Goal: Task Accomplishment & Management: Manage account settings

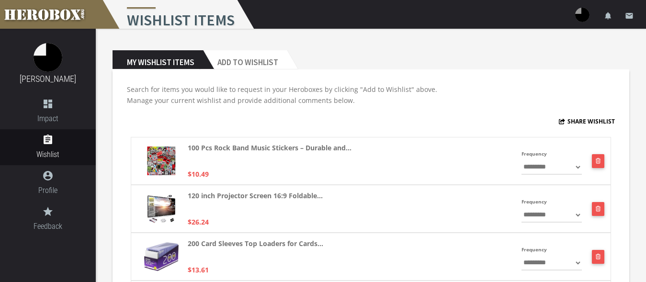
click at [44, 74] on h3 "[PERSON_NAME]" at bounding box center [47, 79] width 81 height 14
click at [44, 82] on link "[PERSON_NAME]" at bounding box center [48, 79] width 57 height 10
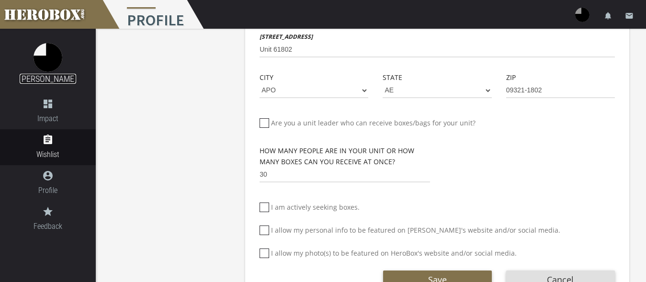
scroll to position [425, 0]
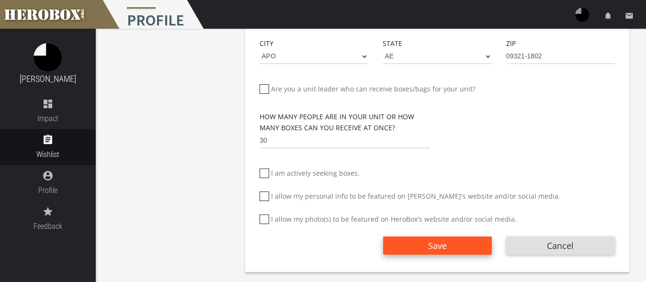
click at [408, 243] on button "Save" at bounding box center [437, 246] width 109 height 18
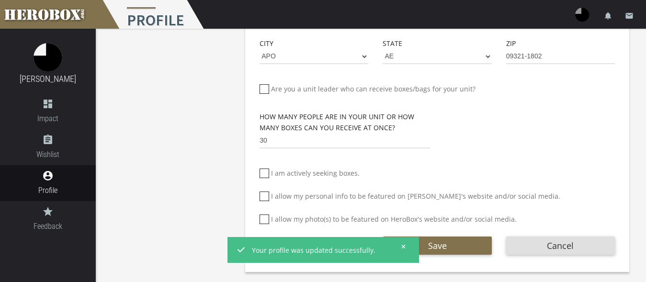
click at [405, 249] on icon at bounding box center [403, 247] width 4 height 6
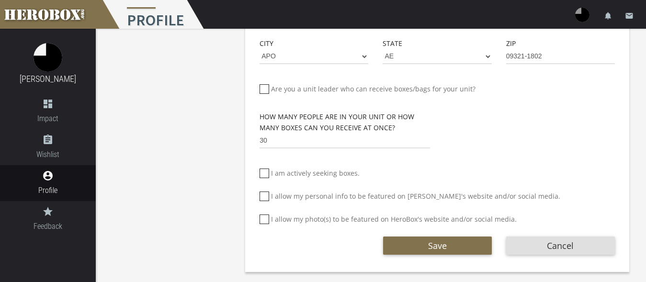
click at [264, 216] on icon at bounding box center [265, 220] width 10 height 10
click at [264, 216] on input "I allow my photo(s) to be featured on HeroBox's website and/or social media." at bounding box center [263, 223] width 6 height 15
checkbox input "*****"
click at [264, 195] on icon at bounding box center [265, 197] width 10 height 10
click at [264, 195] on input "I allow my personal info to be featured on [PERSON_NAME]'s website and/or socia…" at bounding box center [263, 200] width 6 height 15
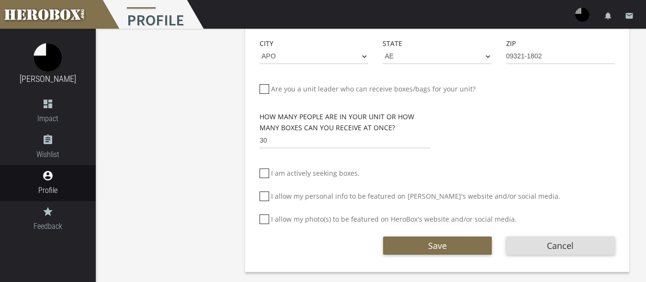
checkbox input "*****"
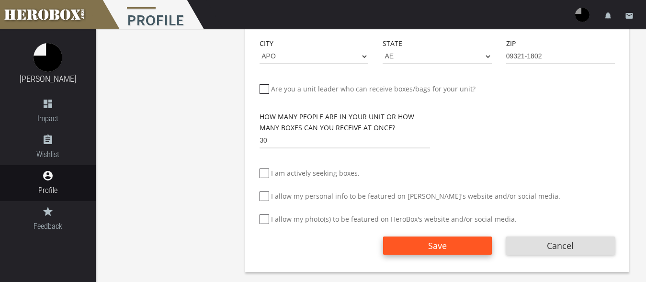
click at [418, 243] on button "Save" at bounding box center [437, 246] width 109 height 18
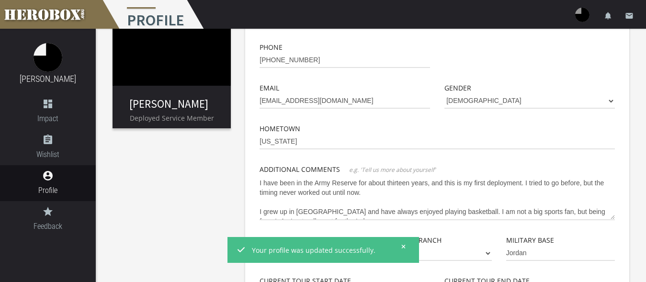
scroll to position [0, 0]
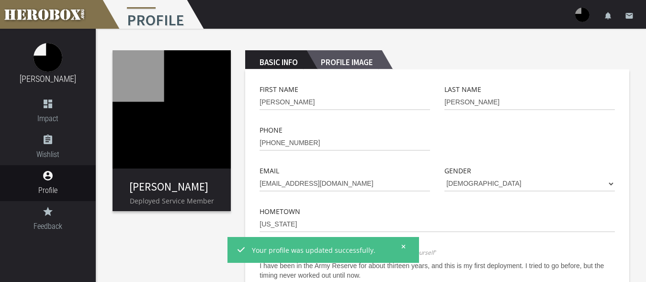
click at [366, 66] on h2 "Profile Image" at bounding box center [344, 59] width 75 height 19
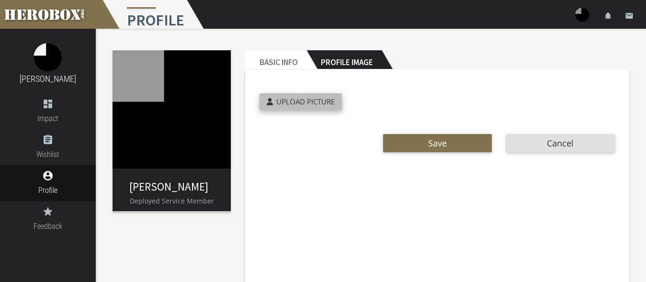
click at [309, 103] on span "Upload Picture" at bounding box center [305, 102] width 58 height 10
type input "**********"
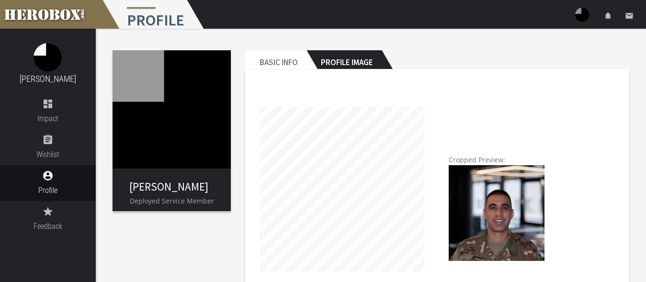
scroll to position [99, 0]
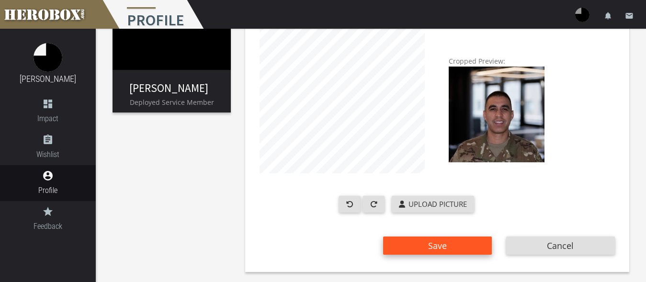
click at [412, 243] on button "Save" at bounding box center [437, 246] width 109 height 18
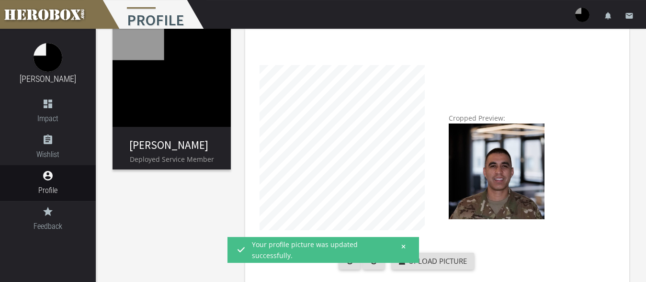
scroll to position [0, 0]
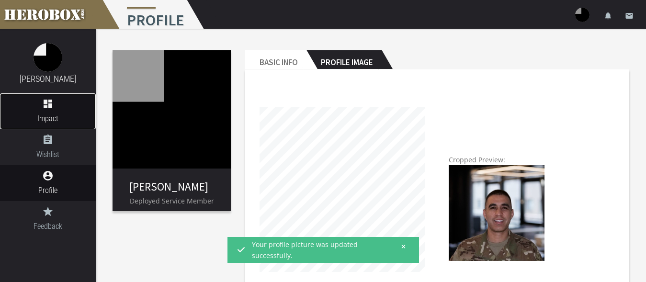
click at [56, 115] on span "Impact" at bounding box center [48, 119] width 96 height 12
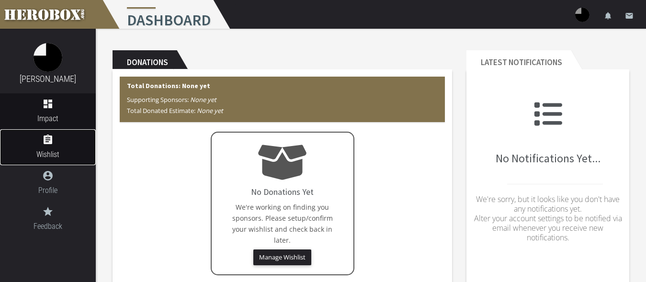
click at [59, 153] on span "Wishlist" at bounding box center [48, 155] width 96 height 12
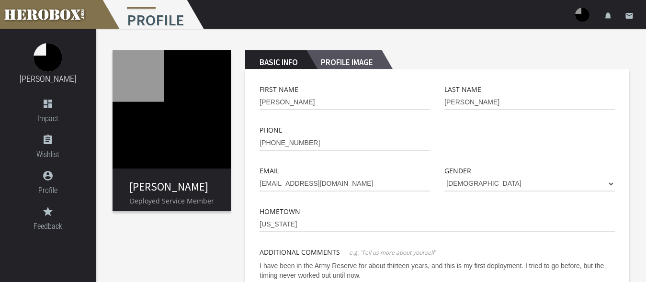
click at [337, 60] on h2 "Profile Image" at bounding box center [344, 59] width 75 height 19
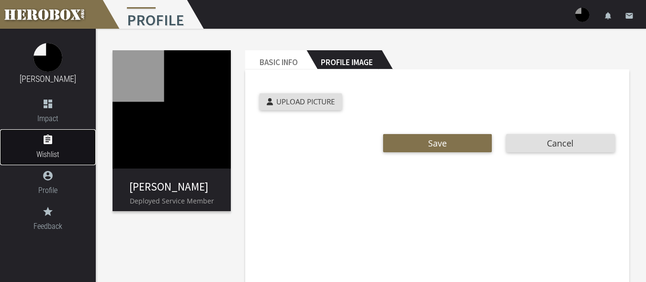
click at [58, 153] on span "Wishlist" at bounding box center [48, 155] width 96 height 12
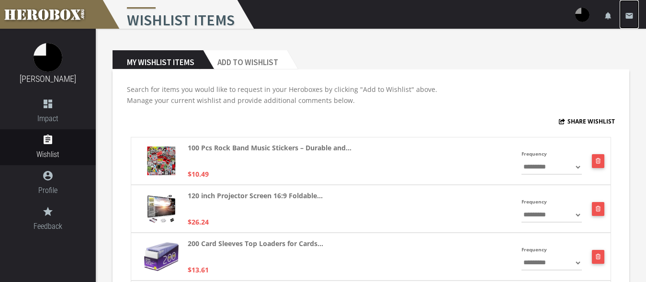
click at [627, 15] on icon "email" at bounding box center [629, 15] width 9 height 9
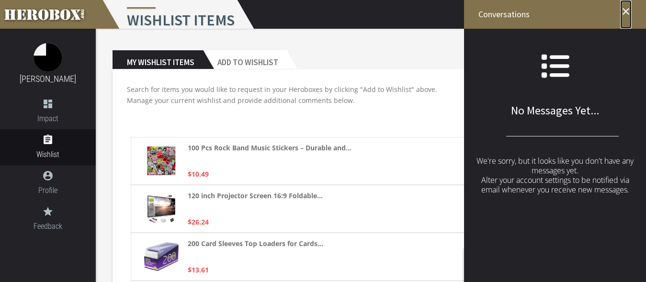
click at [629, 9] on icon "close" at bounding box center [625, 11] width 11 height 11
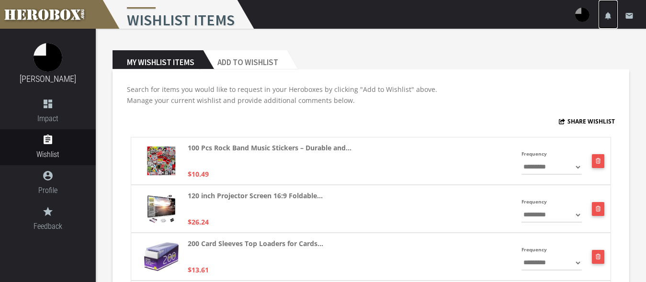
click at [608, 18] on icon "notifications" at bounding box center [608, 15] width 9 height 9
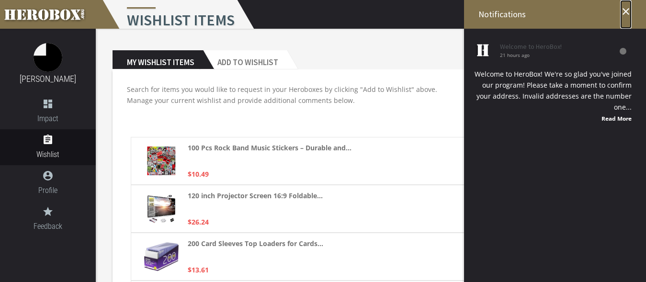
click at [627, 10] on icon "close" at bounding box center [625, 11] width 11 height 11
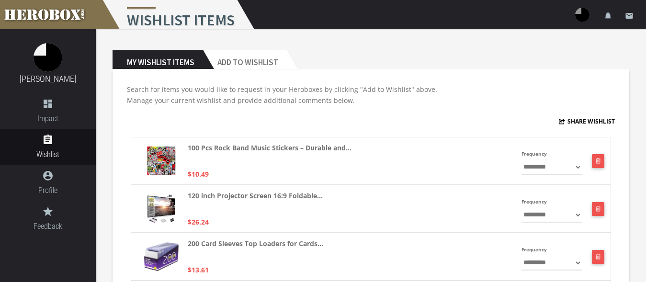
click at [578, 11] on img at bounding box center [582, 15] width 14 height 14
click at [549, 43] on link "settings Settings" at bounding box center [554, 42] width 86 height 21
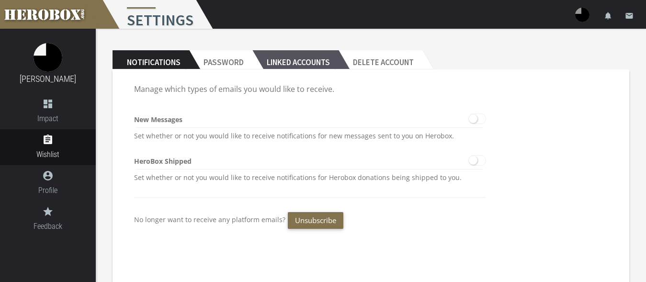
click at [307, 61] on h2 "Linked Accounts" at bounding box center [295, 59] width 86 height 19
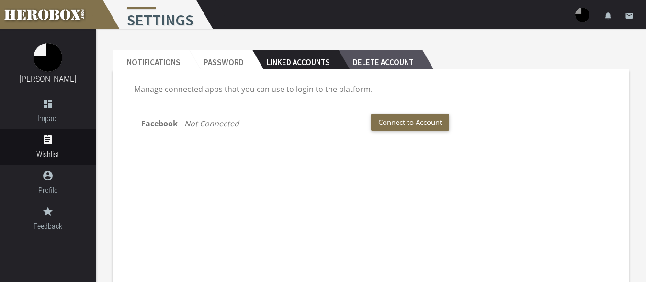
click at [365, 58] on h2 "Delete Account" at bounding box center [381, 59] width 84 height 19
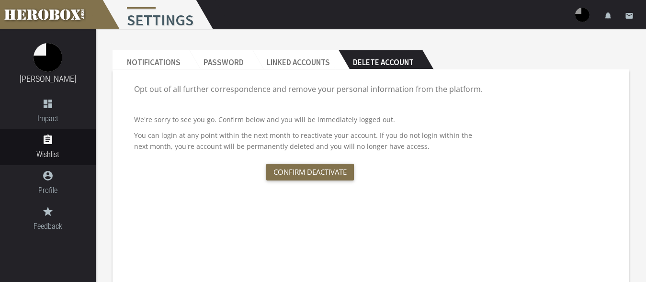
click at [68, 57] on div at bounding box center [48, 57] width 96 height 29
click at [66, 58] on div at bounding box center [48, 57] width 96 height 29
click at [61, 60] on img at bounding box center [48, 57] width 29 height 29
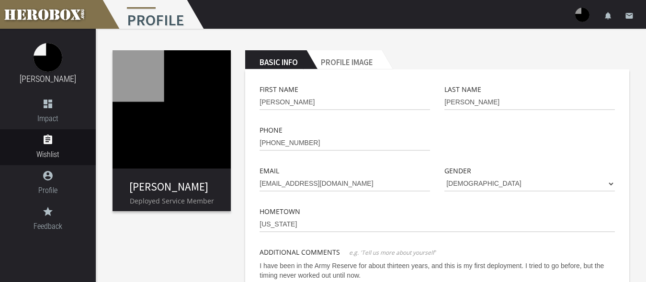
click at [575, 9] on div "menu Profile settings Settings lock Logout notifications email" at bounding box center [323, 14] width 646 height 29
click at [577, 9] on div "menu Profile settings Settings lock Logout notifications email" at bounding box center [323, 14] width 646 height 29
click at [581, 11] on img at bounding box center [582, 15] width 14 height 14
click at [538, 61] on link "lock Logout" at bounding box center [554, 61] width 86 height 21
